Goal: Navigation & Orientation: Understand site structure

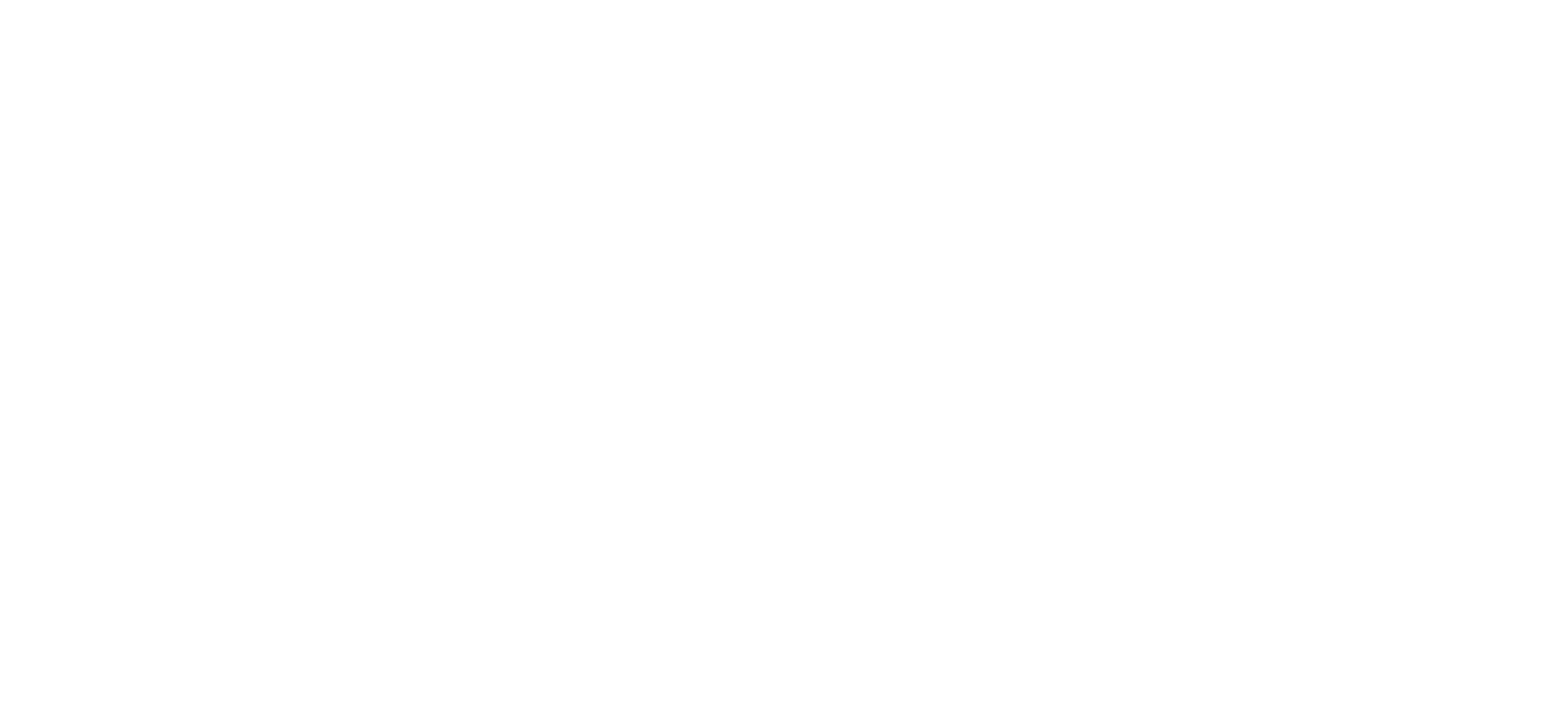
click at [1305, 675] on div "OKUO" at bounding box center [772, 690] width 1531 height 31
